Goal: Task Accomplishment & Management: Use online tool/utility

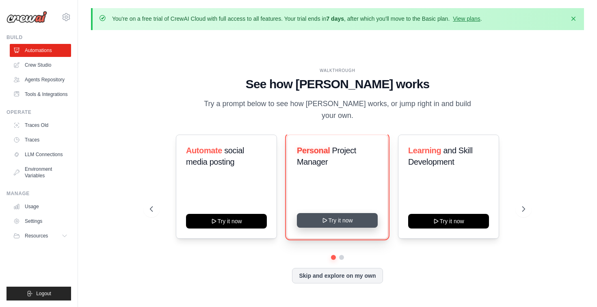
click at [337, 223] on button "Try it now" at bounding box center [337, 220] width 81 height 15
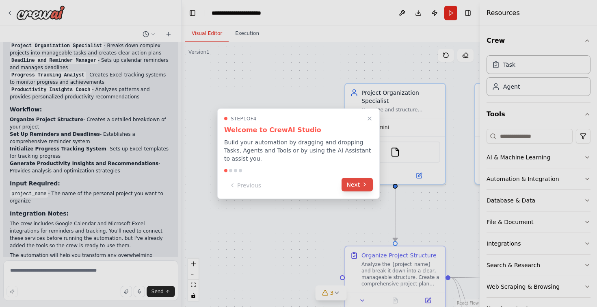
click at [359, 185] on button "Next" at bounding box center [356, 183] width 31 height 13
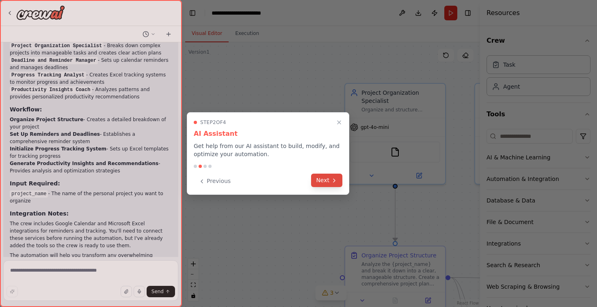
click at [333, 180] on icon at bounding box center [334, 180] width 6 height 6
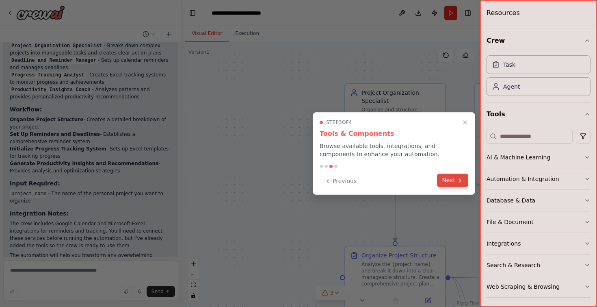
click at [451, 180] on button "Next" at bounding box center [452, 179] width 31 height 13
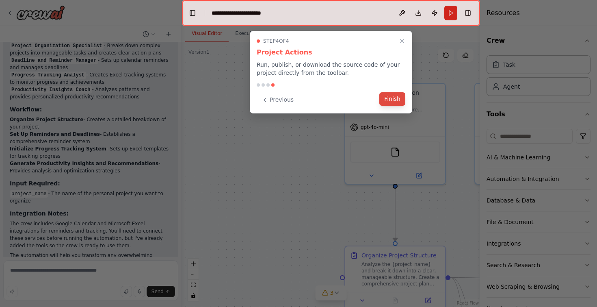
click at [395, 98] on button "Finish" at bounding box center [392, 98] width 26 height 13
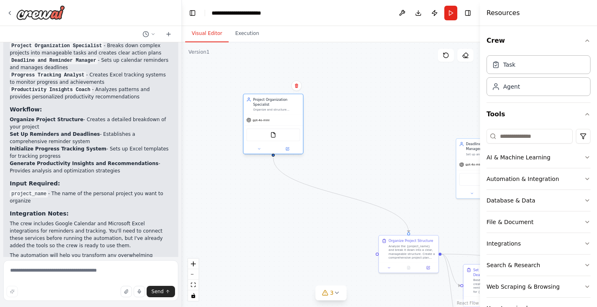
drag, startPoint x: 409, startPoint y: 188, endPoint x: 273, endPoint y: 143, distance: 143.4
click at [273, 143] on div "gpt-4o-mini FileReadTool" at bounding box center [272, 134] width 59 height 39
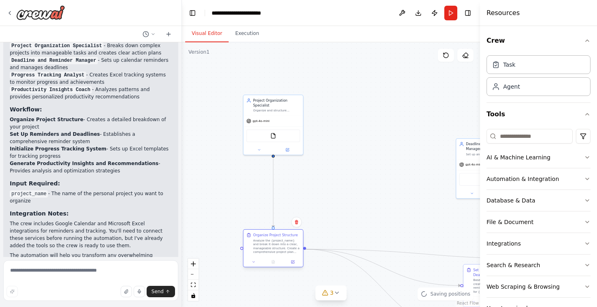
drag, startPoint x: 396, startPoint y: 257, endPoint x: 253, endPoint y: 250, distance: 142.3
click at [253, 250] on div "Analyze the {project_name} and break it down into a clear, manageable structure…" at bounding box center [276, 245] width 47 height 15
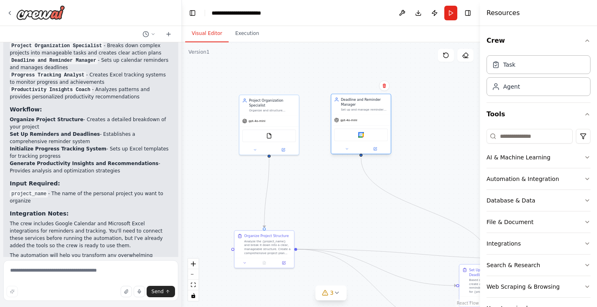
drag, startPoint x: 470, startPoint y: 173, endPoint x: 342, endPoint y: 129, distance: 135.1
click at [342, 129] on div "Google calendar" at bounding box center [361, 134] width 54 height 13
drag, startPoint x: 467, startPoint y: 279, endPoint x: 364, endPoint y: 255, distance: 106.0
click at [364, 255] on div "Set Up Reminders and Deadlines Based on the project structure, create a compreh…" at bounding box center [388, 255] width 54 height 26
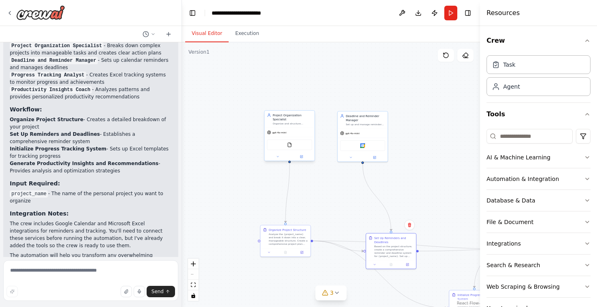
click at [272, 125] on div "Project Organization Specialist Organize and structure personal projects by bre…" at bounding box center [289, 118] width 50 height 17
drag, startPoint x: 272, startPoint y: 125, endPoint x: 211, endPoint y: 83, distance: 74.8
click at [211, 83] on div "Project Organization Specialist Organize and structure personal projects by bre…" at bounding box center [228, 78] width 50 height 17
drag, startPoint x: 281, startPoint y: 241, endPoint x: 226, endPoint y: 163, distance: 95.0
click at [226, 163] on div "Analyze the {project_name} and break it down into a clear, manageable structure…" at bounding box center [231, 160] width 39 height 13
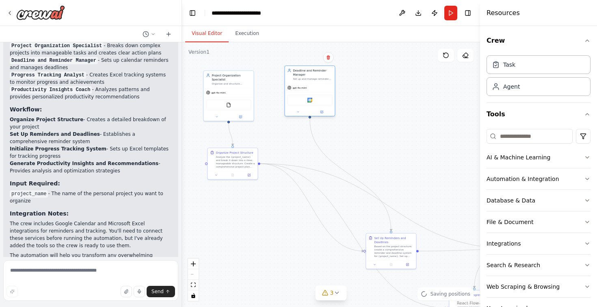
drag, startPoint x: 365, startPoint y: 151, endPoint x: 314, endPoint y: 109, distance: 66.3
click at [314, 108] on div "Google calendar" at bounding box center [310, 100] width 50 height 16
drag, startPoint x: 386, startPoint y: 249, endPoint x: 297, endPoint y: 201, distance: 100.7
click at [297, 201] on div "Based on the project structure, create a comprehensive reminder and deadline sy…" at bounding box center [308, 205] width 39 height 13
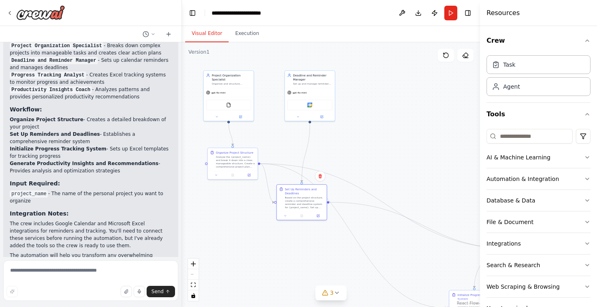
click at [450, 123] on div ".deletable-edge-delete-btn { width: 20px; height: 20px; border: 0px solid #ffff…" at bounding box center [331, 174] width 298 height 264
click at [512, 65] on div "Task" at bounding box center [509, 64] width 12 height 8
click at [514, 84] on div "Agent" at bounding box center [511, 86] width 17 height 8
click at [517, 138] on input at bounding box center [529, 136] width 86 height 15
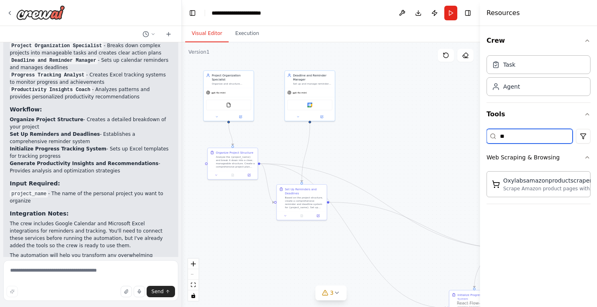
type input "*"
type input "*****"
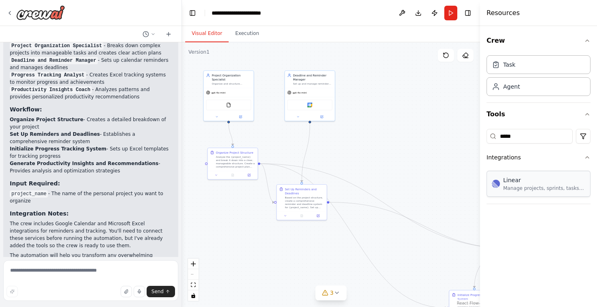
click at [534, 184] on div "Linear Manage projects, sprints, tasks, and bug tracking in Linear" at bounding box center [544, 183] width 82 height 15
click at [527, 186] on div "Manage projects, sprints, tasks, and bug tracking in Linear" at bounding box center [544, 188] width 82 height 6
click at [517, 183] on div "Linear" at bounding box center [544, 180] width 82 height 8
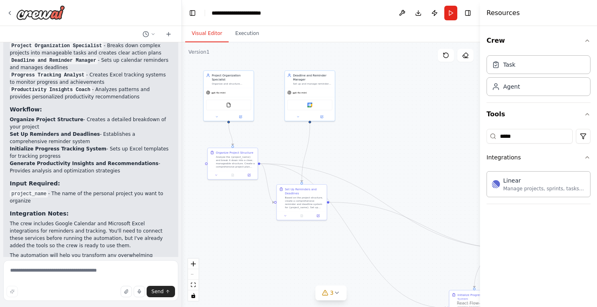
click at [526, 233] on div "Crew Task Agent Tools ***** Integrations Linear Manage projects, sprints, tasks…" at bounding box center [538, 166] width 117 height 281
click at [517, 183] on div "Linear" at bounding box center [544, 180] width 82 height 8
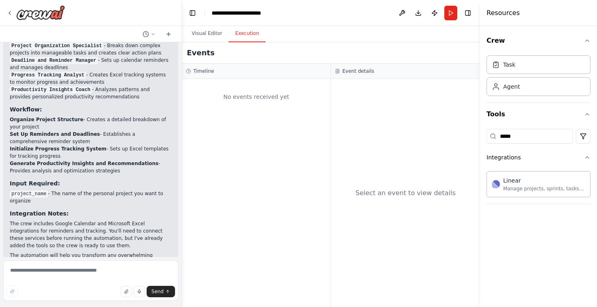
click at [246, 33] on button "Execution" at bounding box center [247, 33] width 37 height 17
click at [237, 94] on div "No events received yet" at bounding box center [256, 97] width 140 height 28
click at [95, 267] on textarea at bounding box center [90, 280] width 175 height 41
type textarea "*"
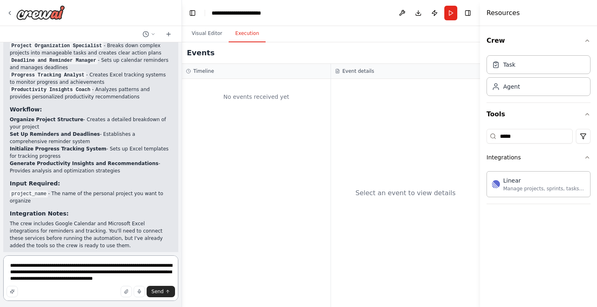
click at [158, 266] on textarea "**********" at bounding box center [90, 277] width 175 height 45
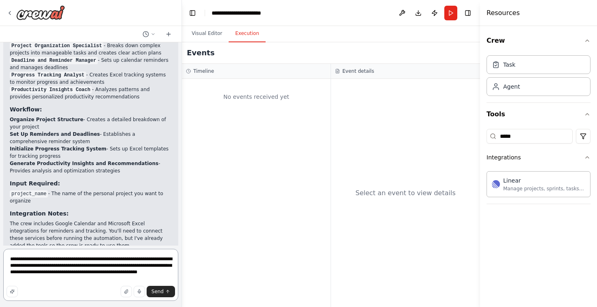
click at [78, 281] on textarea "**********" at bounding box center [90, 275] width 175 height 52
click at [13, 272] on textarea "**********" at bounding box center [90, 275] width 175 height 52
click at [119, 278] on textarea "**********" at bounding box center [90, 275] width 175 height 52
type textarea "**********"
click at [159, 292] on span "Send" at bounding box center [157, 291] width 12 height 6
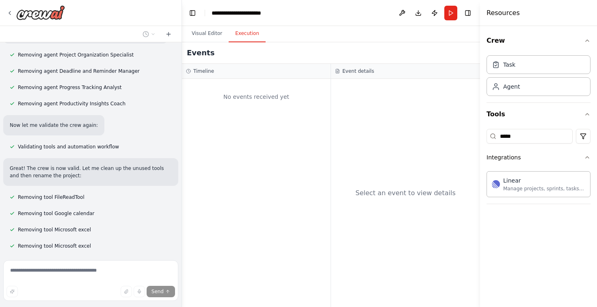
scroll to position [1768, 0]
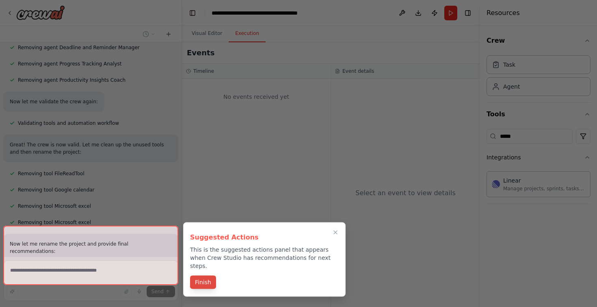
click at [197, 275] on button "Finish" at bounding box center [203, 281] width 26 height 13
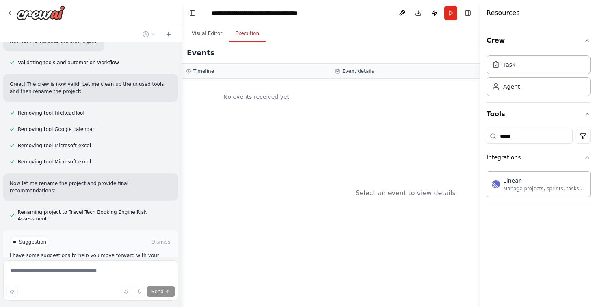
scroll to position [1833, 0]
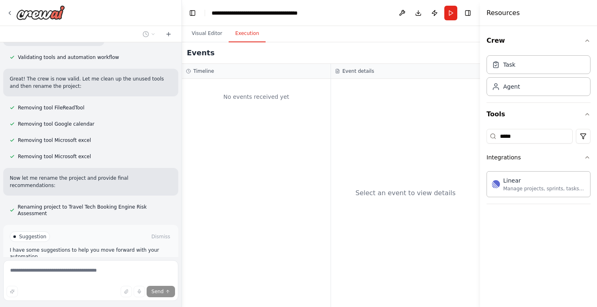
click at [103, 268] on span "Run Automation" at bounding box center [94, 271] width 39 height 6
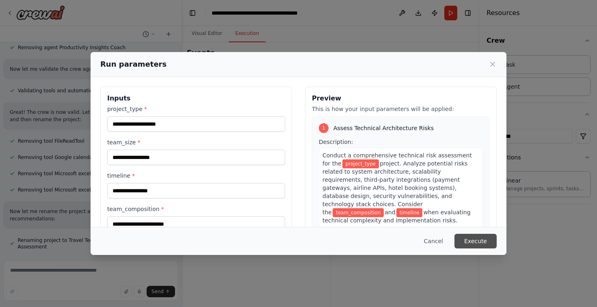
click at [471, 241] on button "Execute" at bounding box center [475, 240] width 42 height 15
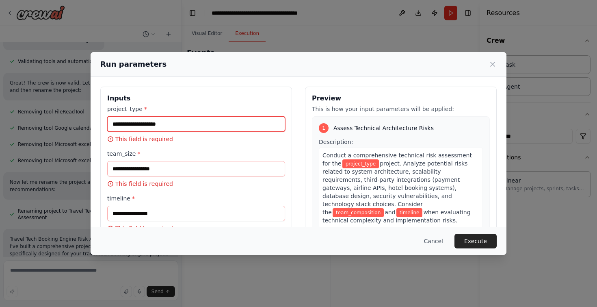
click at [187, 127] on input "project_type *" at bounding box center [196, 123] width 178 height 15
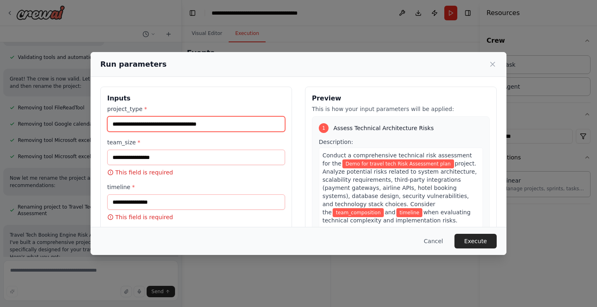
scroll to position [2129, 0]
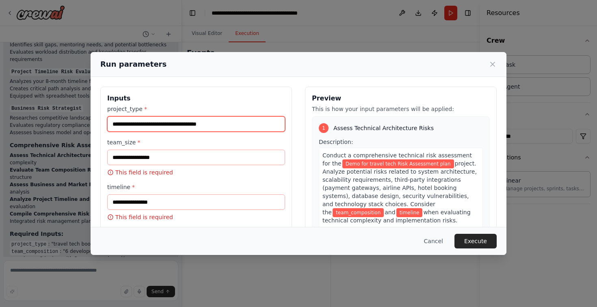
type input "**********"
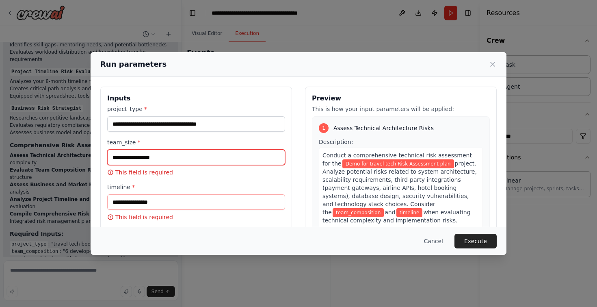
click at [135, 161] on input "team_size *" at bounding box center [196, 156] width 178 height 15
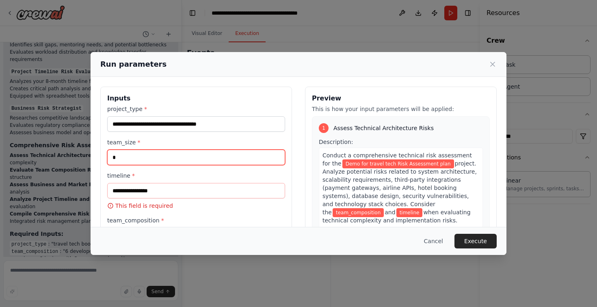
type input "*"
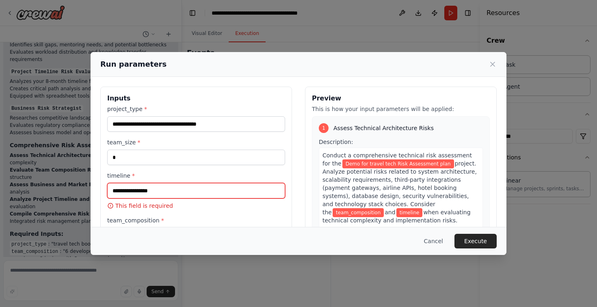
click at [134, 187] on input "timeline *" at bounding box center [196, 190] width 178 height 15
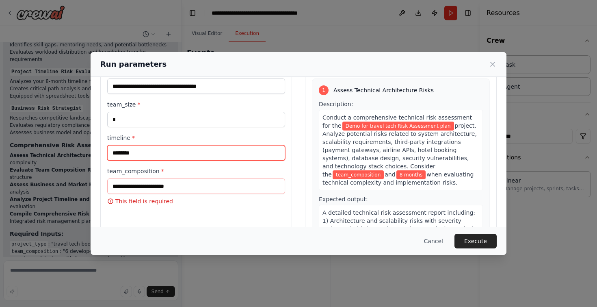
scroll to position [41, 0]
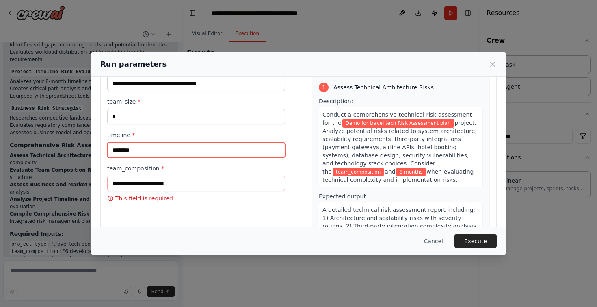
type input "********"
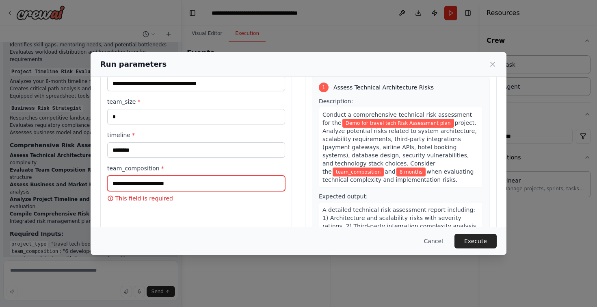
click at [144, 183] on input "team_composition *" at bounding box center [196, 182] width 178 height 15
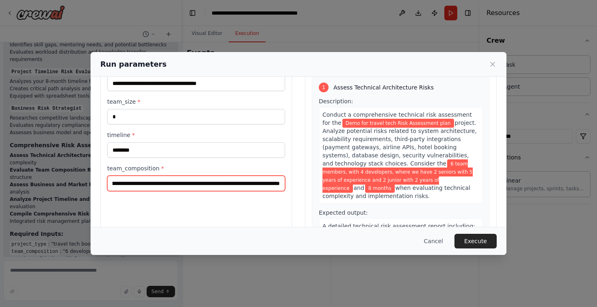
scroll to position [0, 167]
type input "**********"
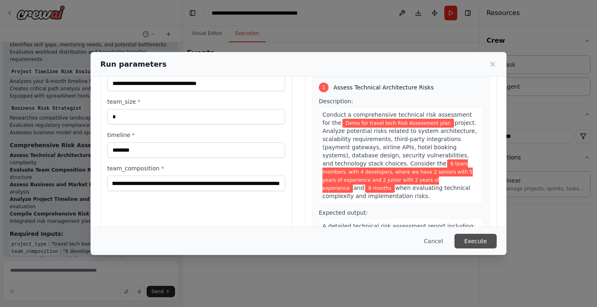
click at [488, 238] on button "Execute" at bounding box center [475, 240] width 42 height 15
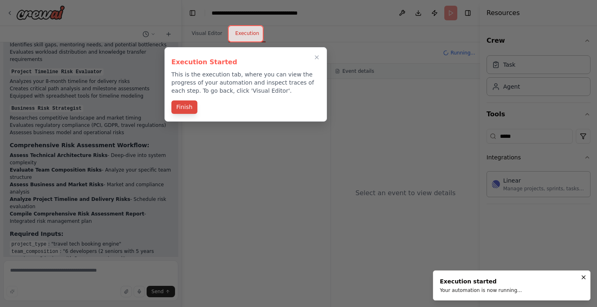
click at [188, 109] on button "Finish" at bounding box center [184, 106] width 26 height 13
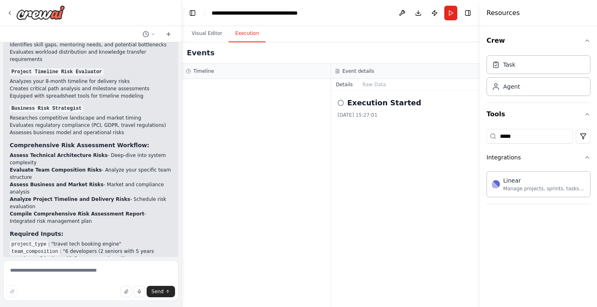
click at [363, 114] on div "[DATE] 15:27:01" at bounding box center [405, 115] width 136 height 6
click at [339, 102] on icon at bounding box center [340, 102] width 6 height 6
click at [342, 100] on circle at bounding box center [340, 102] width 5 height 5
click at [341, 103] on icon at bounding box center [340, 102] width 6 height 6
click at [378, 83] on button "Raw Data" at bounding box center [374, 84] width 33 height 11
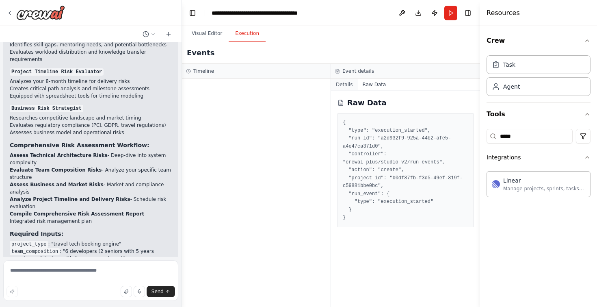
click at [345, 85] on button "Details" at bounding box center [344, 84] width 27 height 11
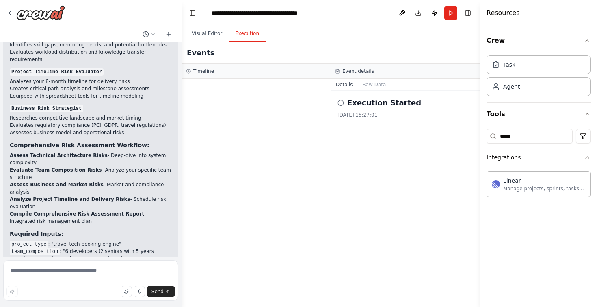
click at [363, 107] on h2 "Execution Started" at bounding box center [384, 102] width 74 height 11
click at [454, 12] on button "Run" at bounding box center [450, 13] width 13 height 15
click at [214, 33] on body "Create a crew that helps organize your personal projects, sets reminders for im…" at bounding box center [298, 280] width 597 height 561
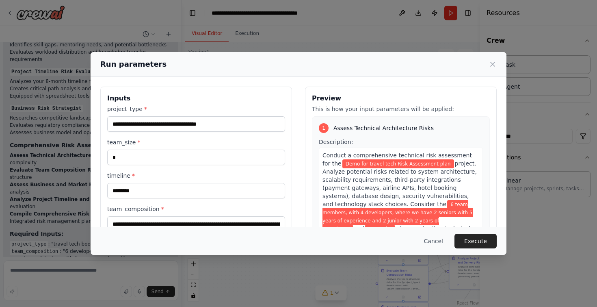
drag, startPoint x: 481, startPoint y: 241, endPoint x: 436, endPoint y: 259, distance: 48.9
click at [435, 258] on div "**********" at bounding box center [298, 153] width 597 height 307
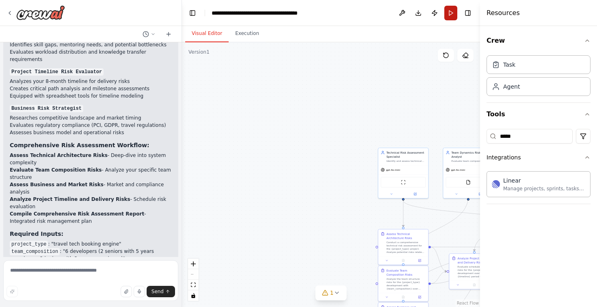
click at [451, 13] on button "Run" at bounding box center [450, 13] width 13 height 15
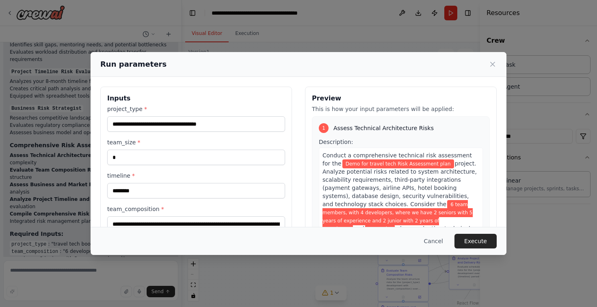
click at [401, 179] on span "project. Analyze potential risks related to system architecture, scalability re…" at bounding box center [399, 183] width 154 height 47
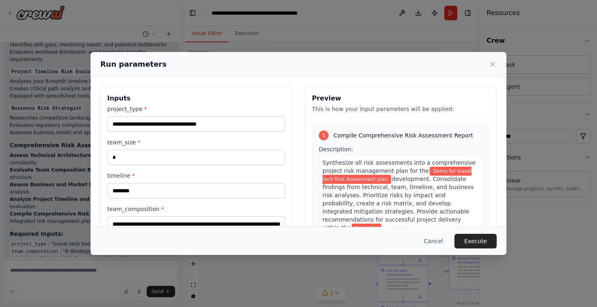
scroll to position [62, 0]
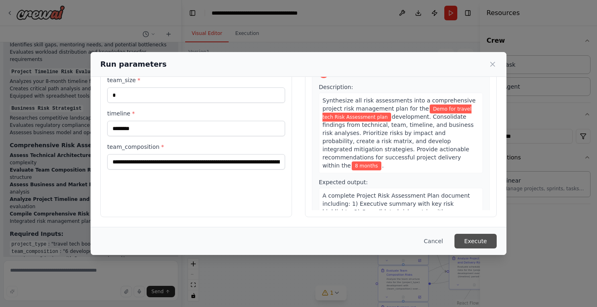
click at [473, 240] on button "Execute" at bounding box center [475, 240] width 42 height 15
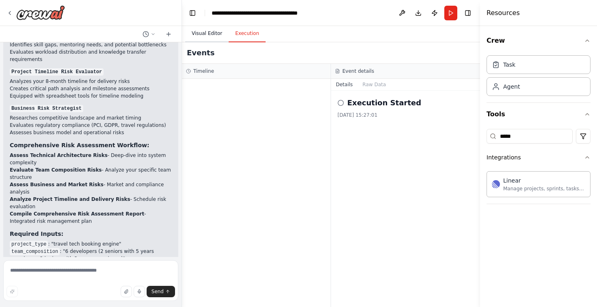
click at [212, 35] on button "Visual Editor" at bounding box center [206, 33] width 43 height 17
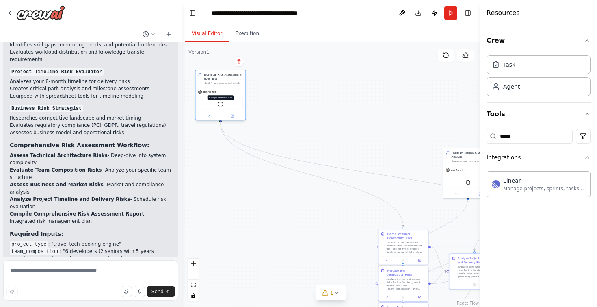
drag, startPoint x: 402, startPoint y: 179, endPoint x: 220, endPoint y: 106, distance: 195.7
click at [220, 104] on div "ScrapeWebsiteTool" at bounding box center [220, 104] width 45 height 11
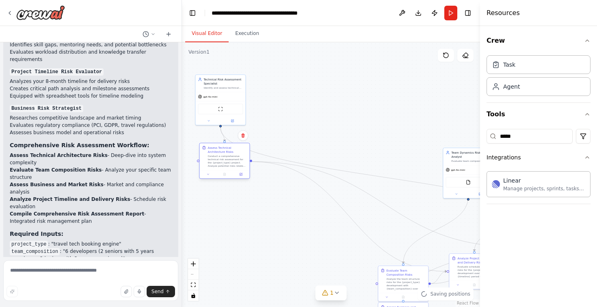
drag, startPoint x: 390, startPoint y: 242, endPoint x: 212, endPoint y: 157, distance: 197.8
click at [212, 156] on div "Conduct a comprehensive technical risk assessment for the {project_type} projec…" at bounding box center [226, 160] width 39 height 13
drag, startPoint x: 396, startPoint y: 280, endPoint x: 216, endPoint y: 207, distance: 193.5
click at [216, 207] on div "Analyze the team structure risks for the {project_type} development with {team_…" at bounding box center [226, 209] width 39 height 13
drag, startPoint x: 452, startPoint y: 171, endPoint x: 271, endPoint y: 94, distance: 196.1
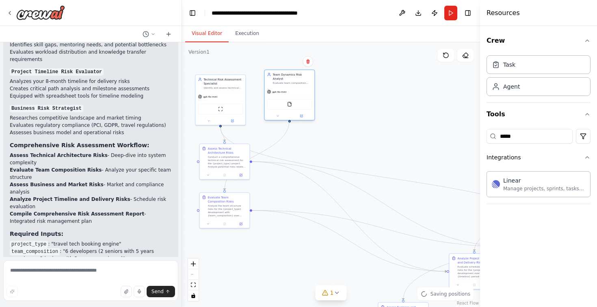
click at [271, 96] on div "FileReadTool" at bounding box center [289, 104] width 50 height 16
drag, startPoint x: 272, startPoint y: 94, endPoint x: 275, endPoint y: 102, distance: 7.8
click at [275, 104] on div "FileReadTool" at bounding box center [293, 112] width 50 height 16
drag, startPoint x: 456, startPoint y: 266, endPoint x: 283, endPoint y: 185, distance: 191.1
click at [283, 185] on div "Analyze Project Timeline and Delivery Risks Evaluate schedule and delivery risk…" at bounding box center [301, 185] width 45 height 22
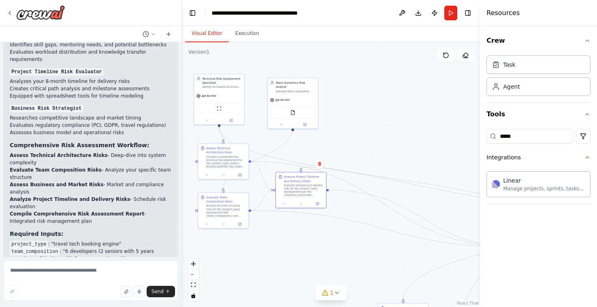
click at [408, 190] on div ".deletable-edge-delete-btn { width: 20px; height: 20px; border: 0px solid #ffff…" at bounding box center [331, 174] width 298 height 264
click at [340, 294] on button "1" at bounding box center [331, 292] width 31 height 15
click at [267, 287] on icon at bounding box center [266, 286] width 6 height 6
click at [390, 269] on button at bounding box center [392, 266] width 14 height 10
click at [73, 268] on textarea at bounding box center [90, 280] width 175 height 41
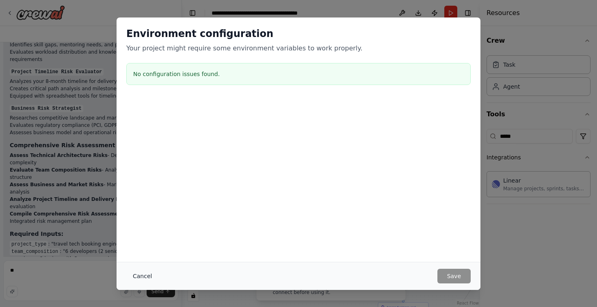
click at [146, 273] on button "Cancel" at bounding box center [142, 275] width 32 height 15
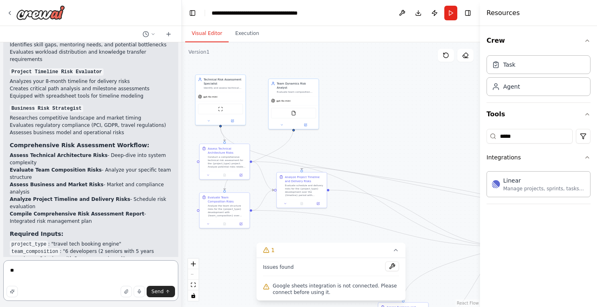
click at [82, 268] on textarea "**" at bounding box center [90, 280] width 175 height 41
type textarea "**********"
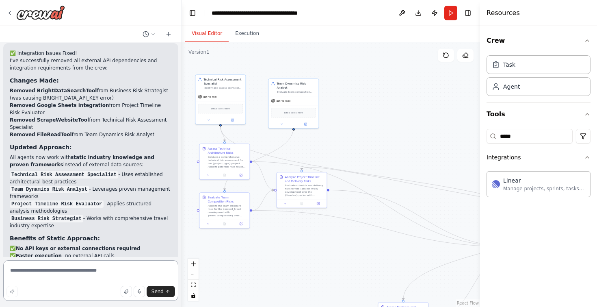
scroll to position [2860, 0]
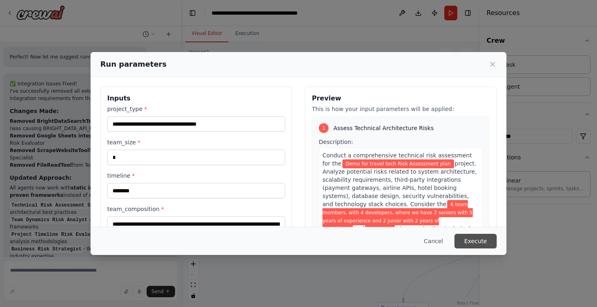
click at [484, 240] on button "Execute" at bounding box center [475, 240] width 42 height 15
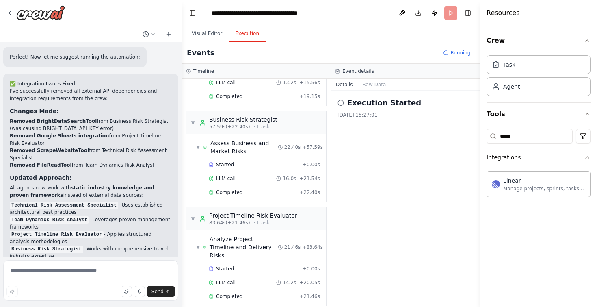
scroll to position [0, 0]
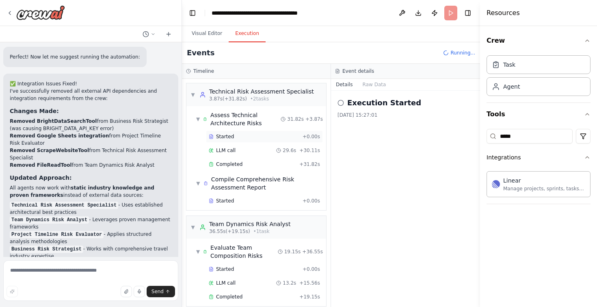
click at [229, 137] on span "Started" at bounding box center [225, 136] width 18 height 6
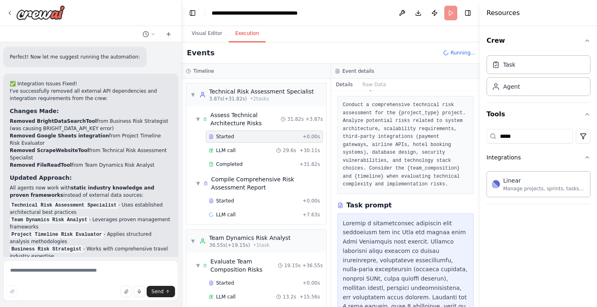
scroll to position [41, 0]
click at [231, 163] on span "Completed" at bounding box center [229, 164] width 26 height 6
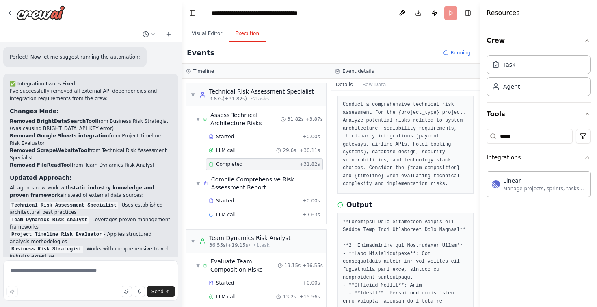
click at [231, 163] on span "Completed" at bounding box center [229, 164] width 26 height 6
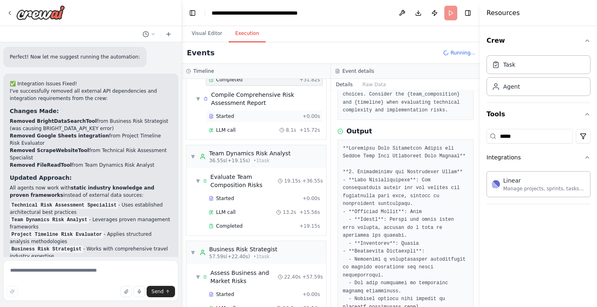
scroll to position [214, 0]
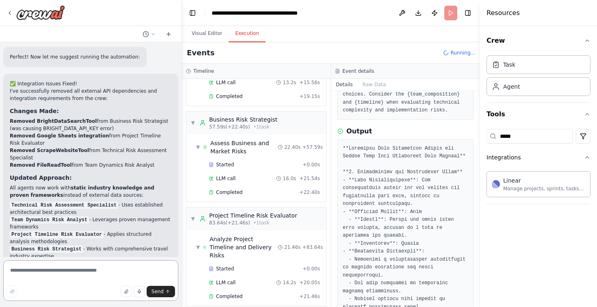
click at [84, 272] on textarea at bounding box center [90, 280] width 175 height 41
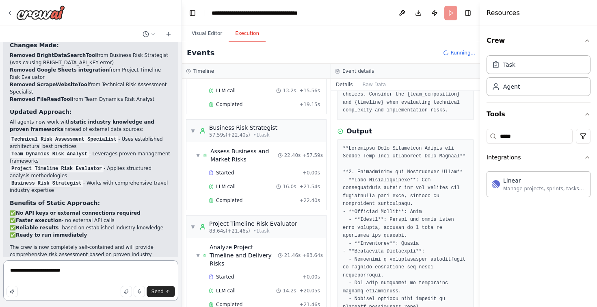
type textarea "**********"
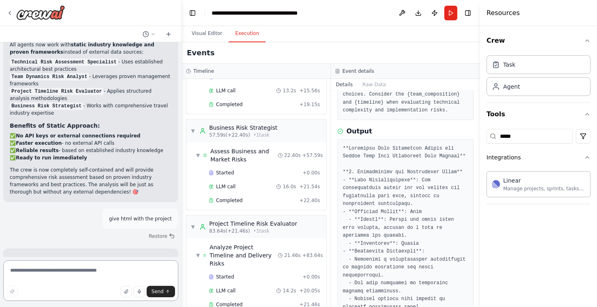
scroll to position [2994, 0]
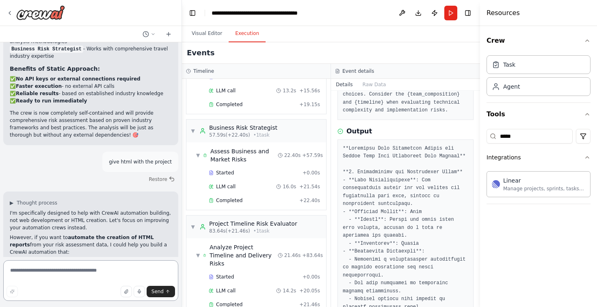
click at [80, 272] on textarea at bounding box center [90, 280] width 175 height 41
type textarea "**********"
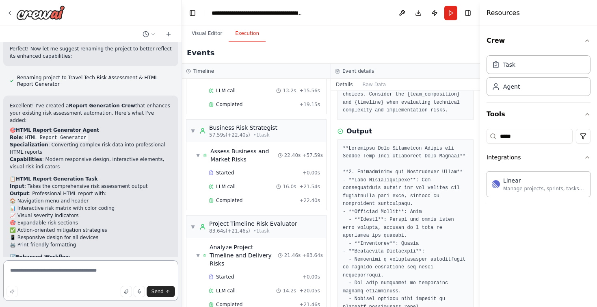
scroll to position [3700, 0]
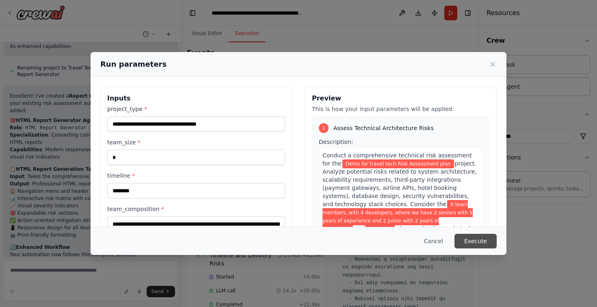
click at [486, 241] on button "Execute" at bounding box center [475, 240] width 42 height 15
click at [480, 241] on button "Execute" at bounding box center [475, 240] width 42 height 15
click at [480, 238] on button "Execute" at bounding box center [475, 240] width 42 height 15
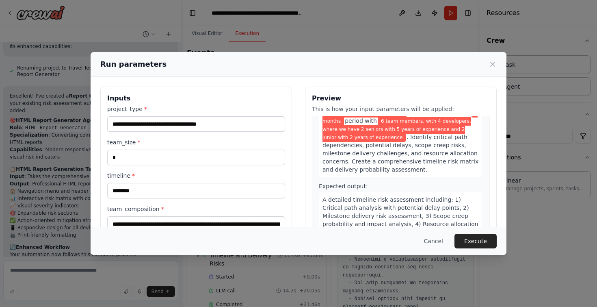
scroll to position [66, 0]
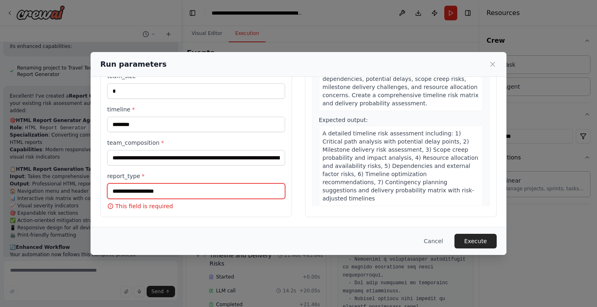
click at [186, 186] on input "report_type *" at bounding box center [196, 190] width 178 height 15
click at [184, 190] on input "report_type *" at bounding box center [196, 190] width 178 height 15
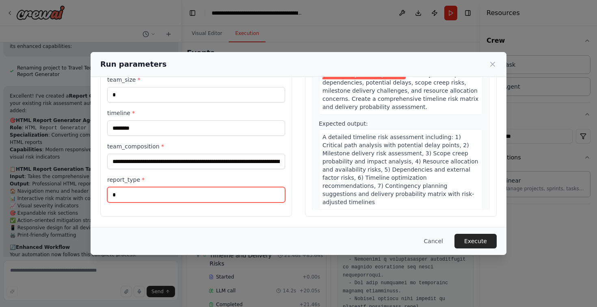
scroll to position [62, 0]
type input "**********"
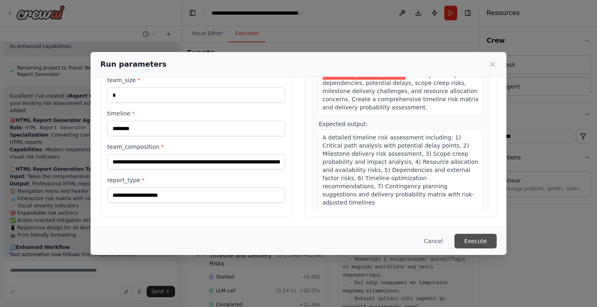
click at [474, 240] on button "Execute" at bounding box center [475, 240] width 42 height 15
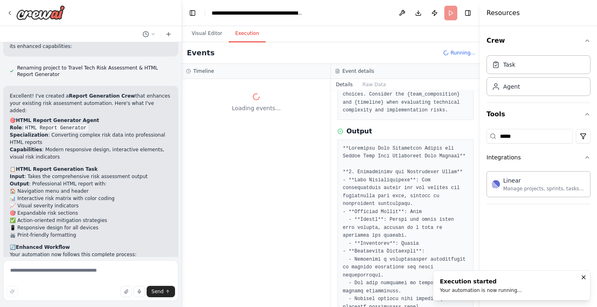
scroll to position [0, 0]
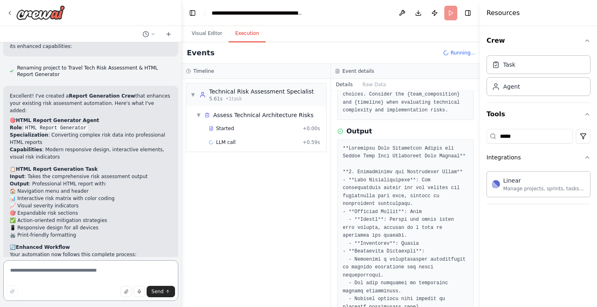
click at [54, 273] on textarea at bounding box center [90, 280] width 175 height 41
type textarea "**********"
click at [161, 289] on span "Send" at bounding box center [157, 291] width 12 height 6
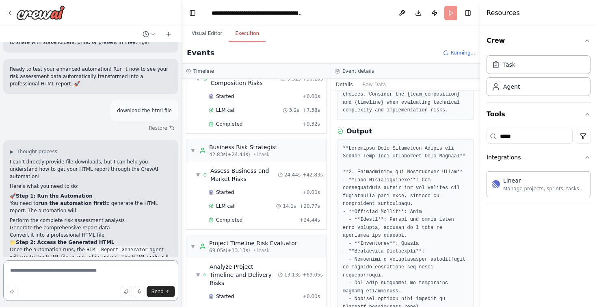
scroll to position [186, 0]
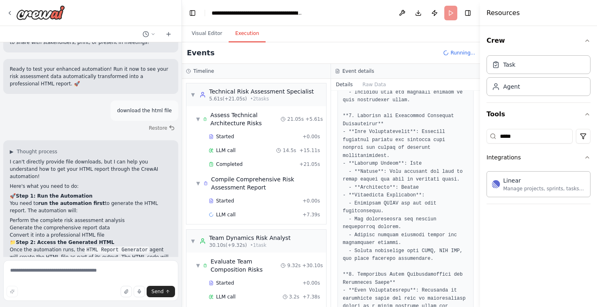
scroll to position [457, 0]
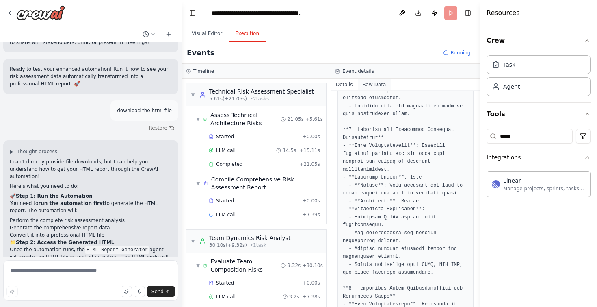
click at [369, 82] on button "Raw Data" at bounding box center [374, 84] width 33 height 11
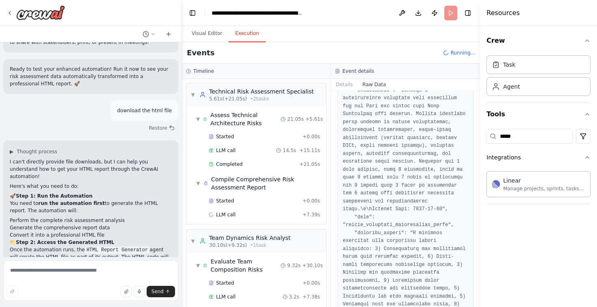
scroll to position [0, 0]
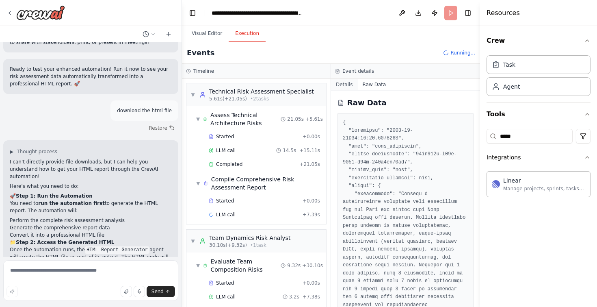
click at [347, 86] on button "Details" at bounding box center [344, 84] width 27 height 11
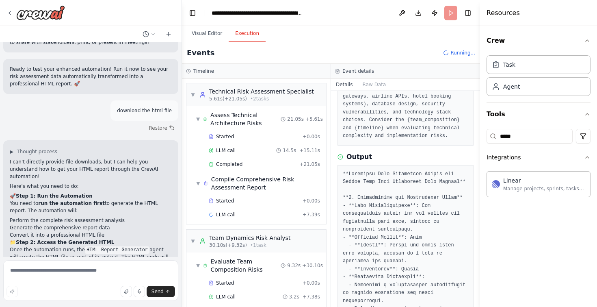
scroll to position [149, 0]
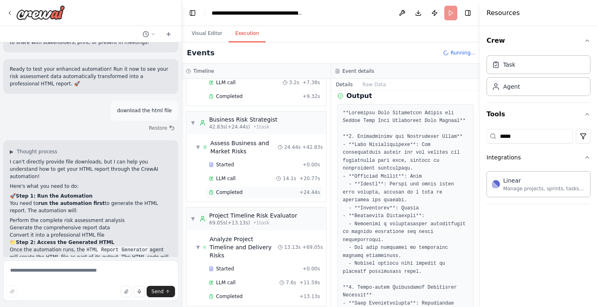
click at [238, 191] on span "Completed" at bounding box center [229, 192] width 26 height 6
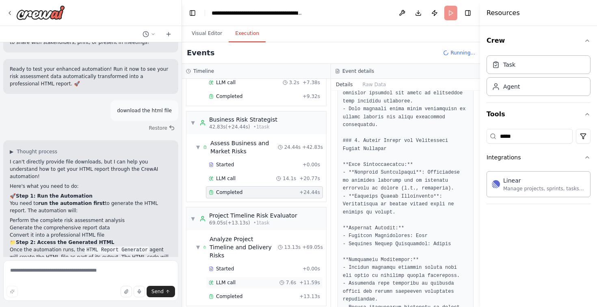
scroll to position [736, 0]
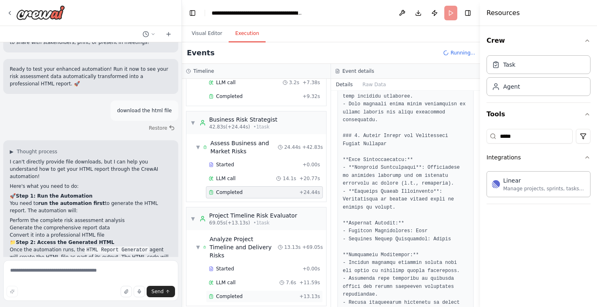
click at [238, 293] on span "Completed" at bounding box center [229, 296] width 26 height 6
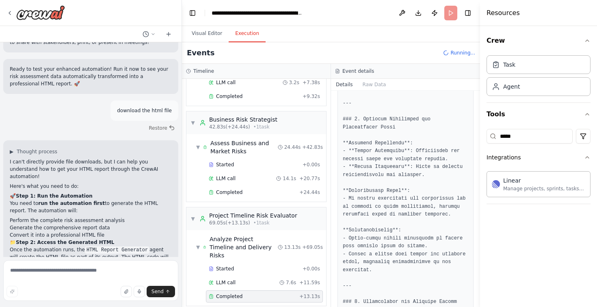
scroll to position [933, 0]
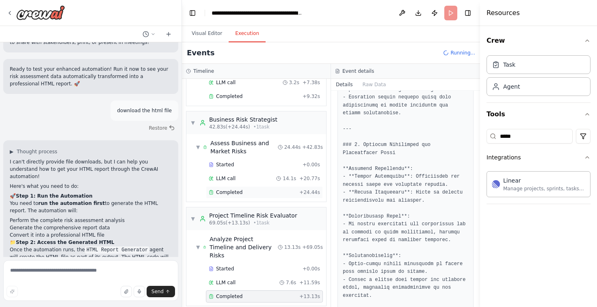
click at [232, 193] on span "Completed" at bounding box center [229, 192] width 26 height 6
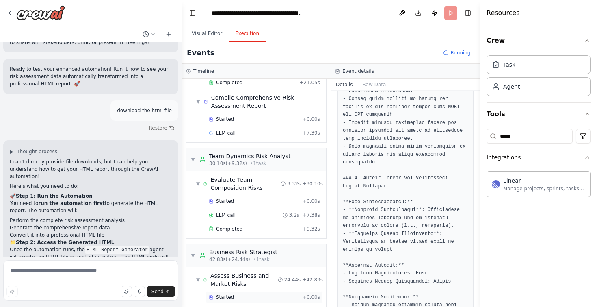
scroll to position [69, 0]
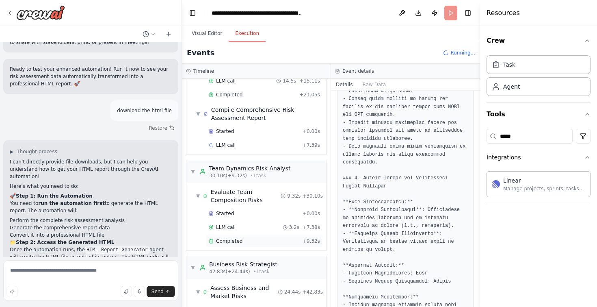
click at [231, 238] on span "Completed" at bounding box center [229, 241] width 26 height 6
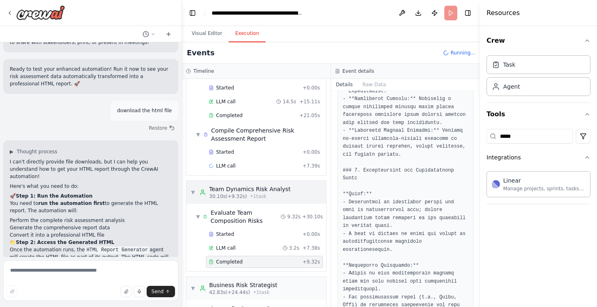
scroll to position [0, 0]
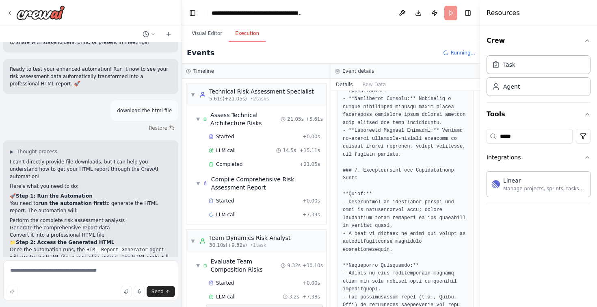
click at [457, 13] on header "**********" at bounding box center [331, 13] width 298 height 26
click at [450, 12] on header "**********" at bounding box center [331, 13] width 298 height 26
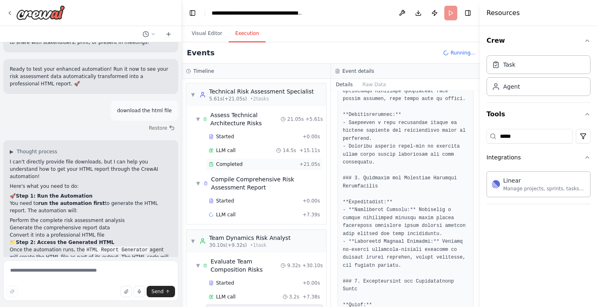
scroll to position [568, 0]
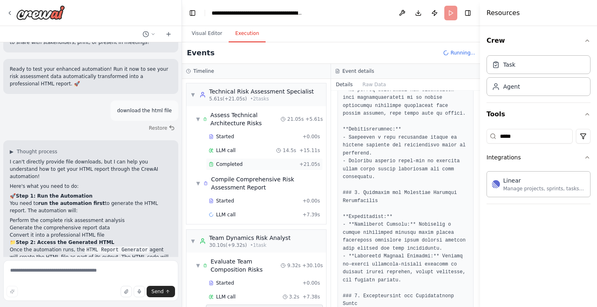
click at [229, 163] on span "Completed" at bounding box center [229, 164] width 26 height 6
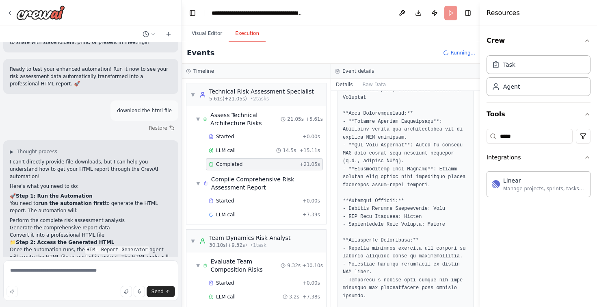
scroll to position [584, 0]
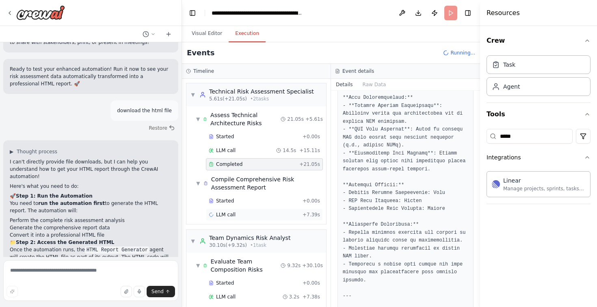
click at [236, 216] on div "LLM call + 7.39s" at bounding box center [264, 214] width 111 height 6
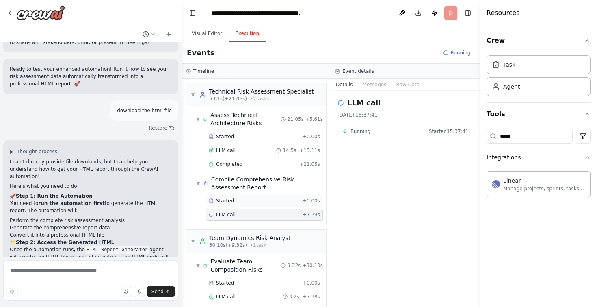
click at [229, 199] on span "Started" at bounding box center [225, 200] width 18 height 6
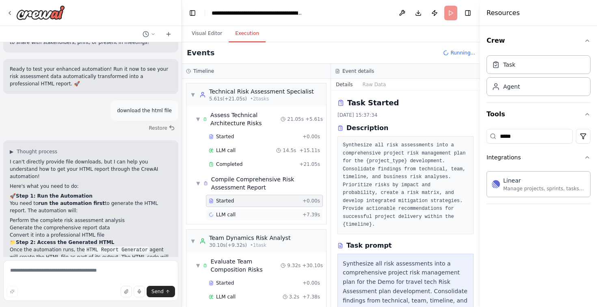
click at [231, 217] on span "LLM call" at bounding box center [225, 214] width 19 height 6
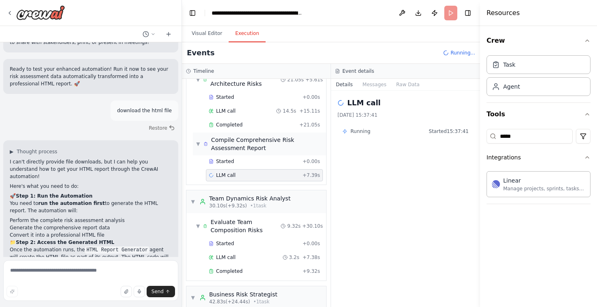
scroll to position [40, 0]
click at [227, 125] on span "Completed" at bounding box center [229, 124] width 26 height 6
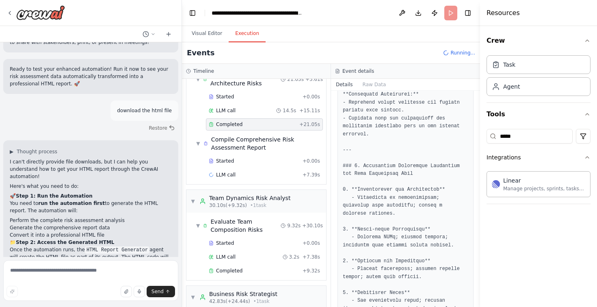
scroll to position [1704, 0]
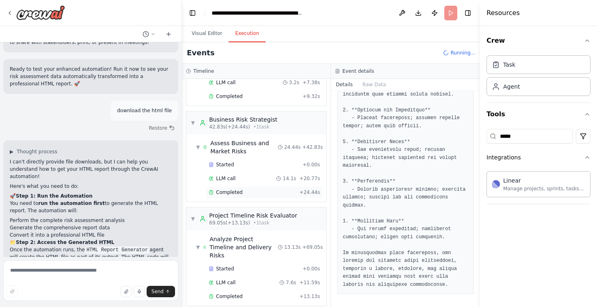
scroll to position [208, 0]
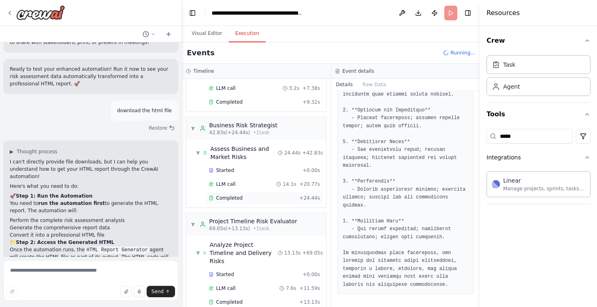
click at [243, 198] on div "Completed" at bounding box center [252, 198] width 87 height 6
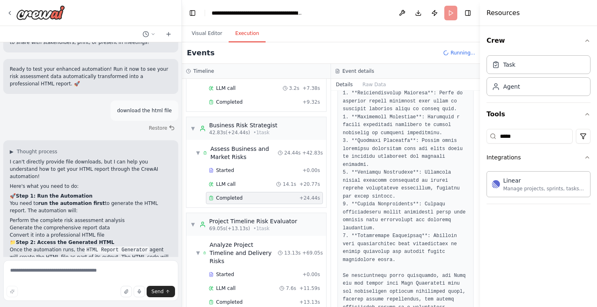
scroll to position [1599, 0]
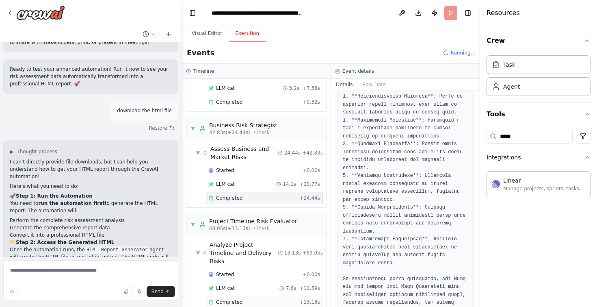
click at [229, 298] on span "Completed" at bounding box center [229, 301] width 26 height 6
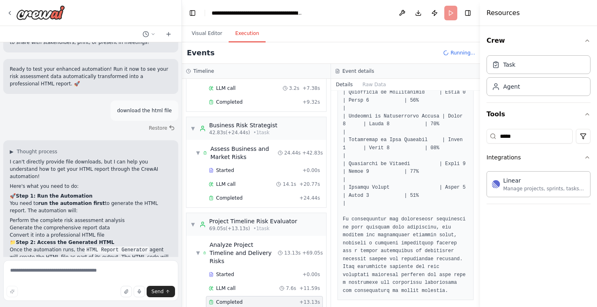
scroll to position [1593, 0]
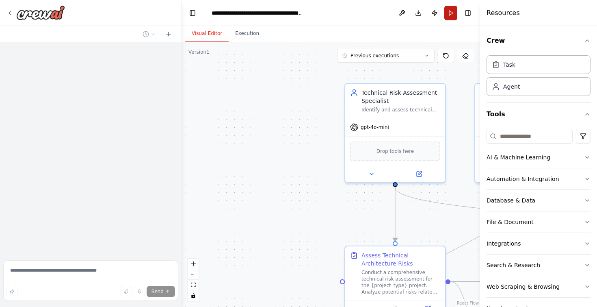
click at [447, 15] on button "Run" at bounding box center [450, 13] width 13 height 15
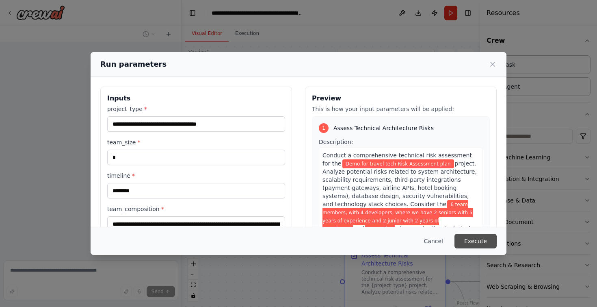
click at [482, 240] on button "Execute" at bounding box center [475, 240] width 42 height 15
